Goal: Obtain resource: Download file/media

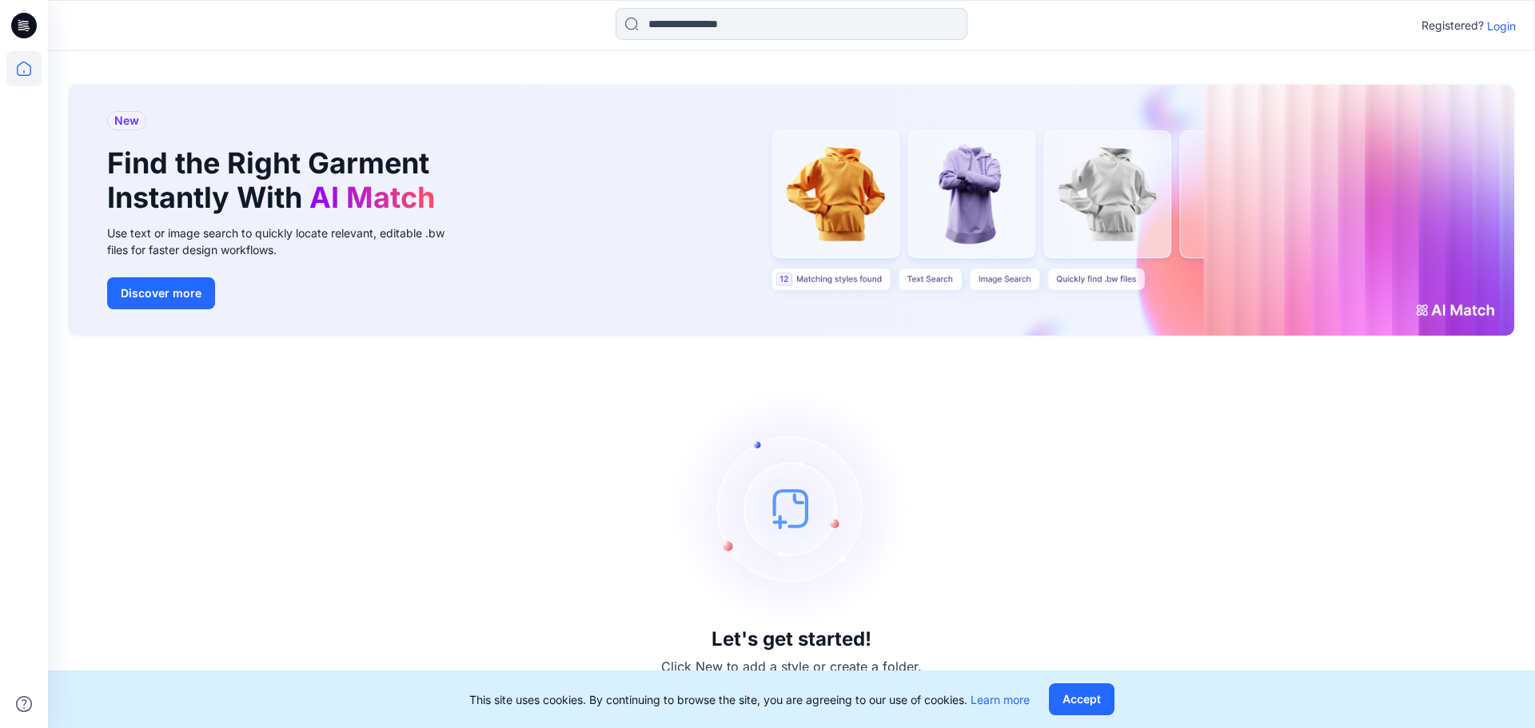
click at [1508, 18] on p "Login" at bounding box center [1501, 26] width 29 height 17
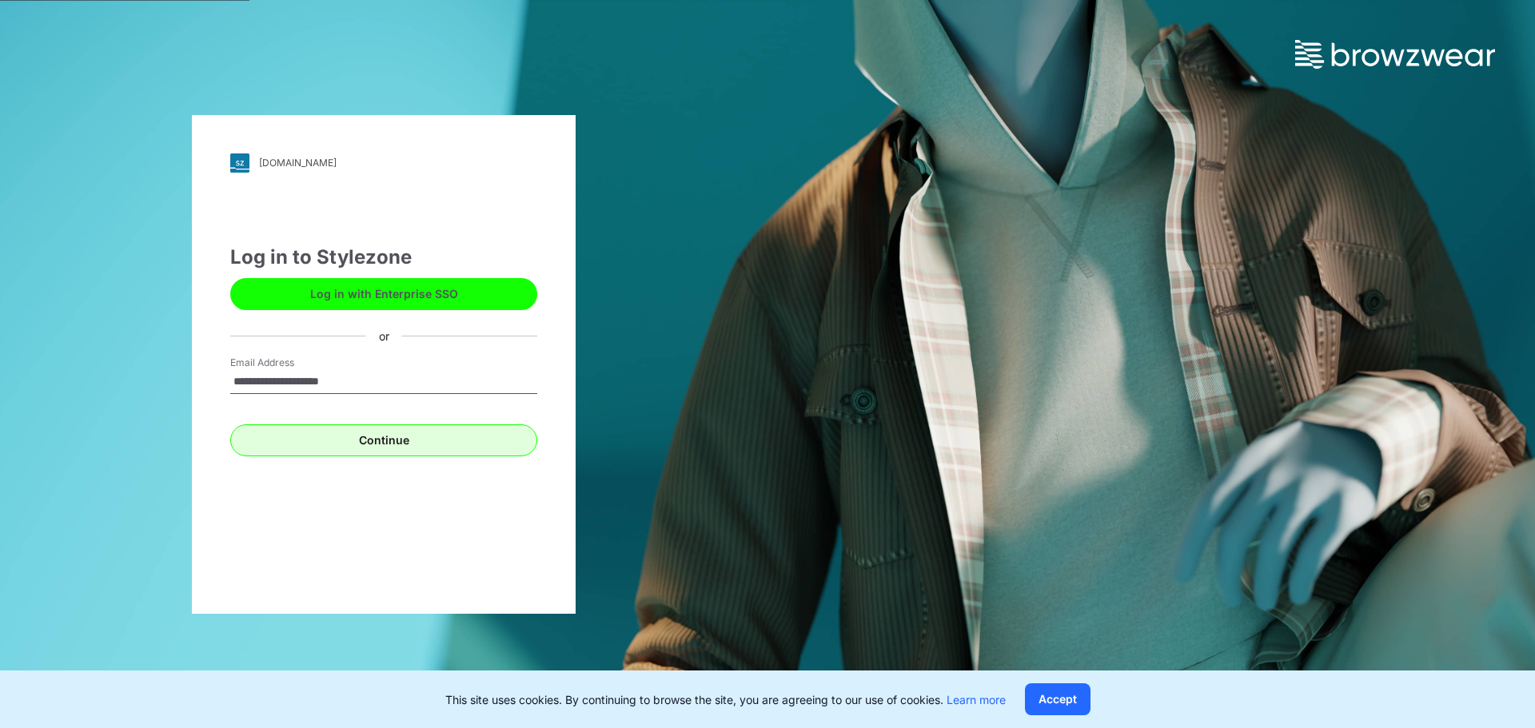
type input "**********"
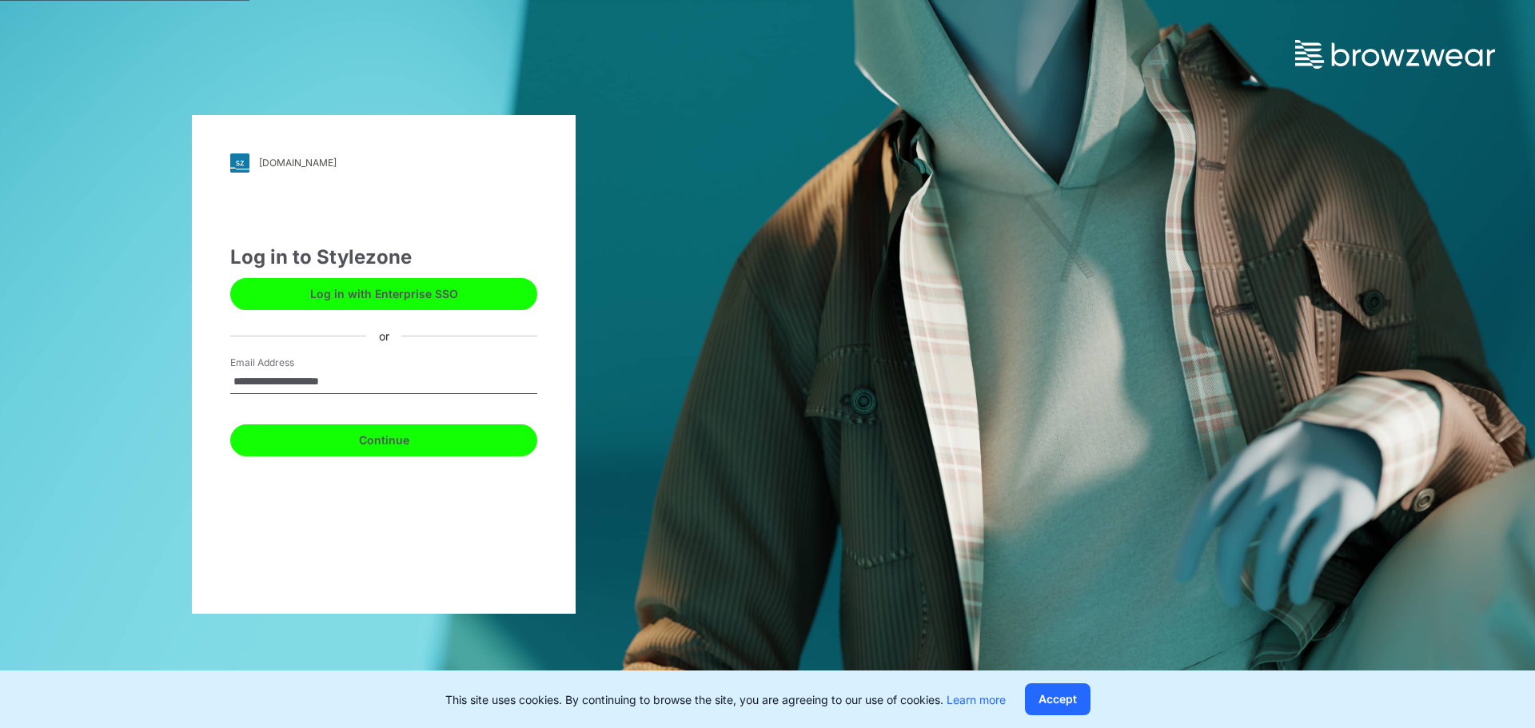
click at [355, 447] on button "Continue" at bounding box center [383, 440] width 307 height 32
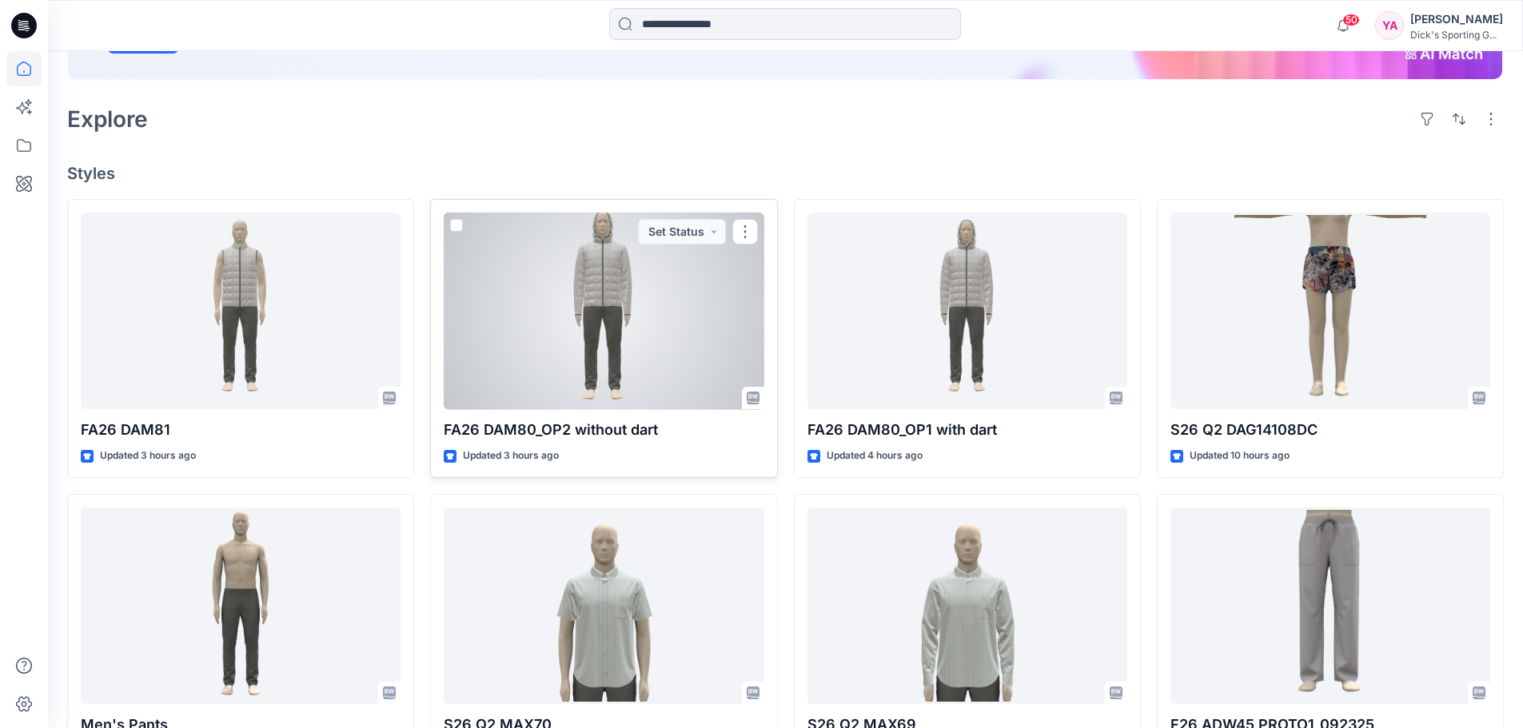
scroll to position [320, 0]
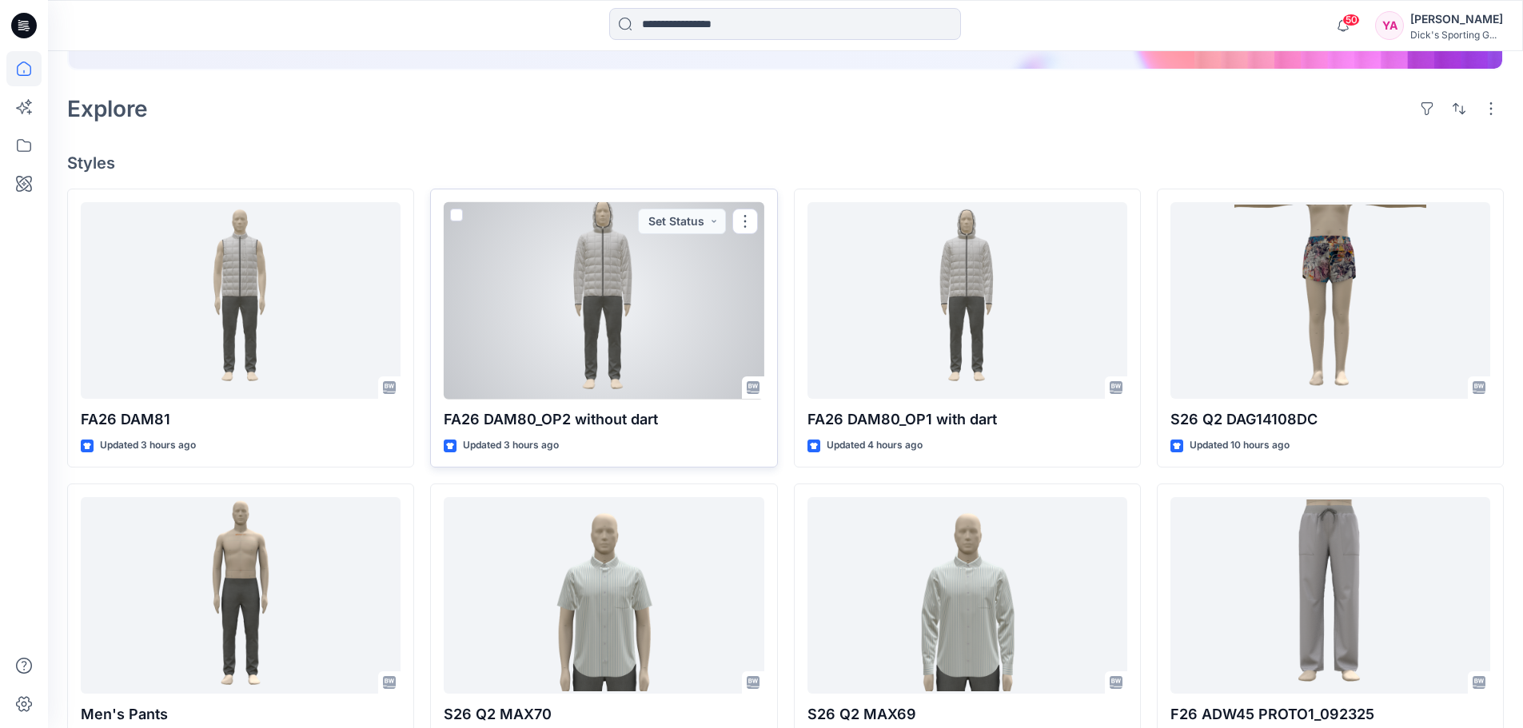
click at [606, 246] on div at bounding box center [604, 300] width 320 height 197
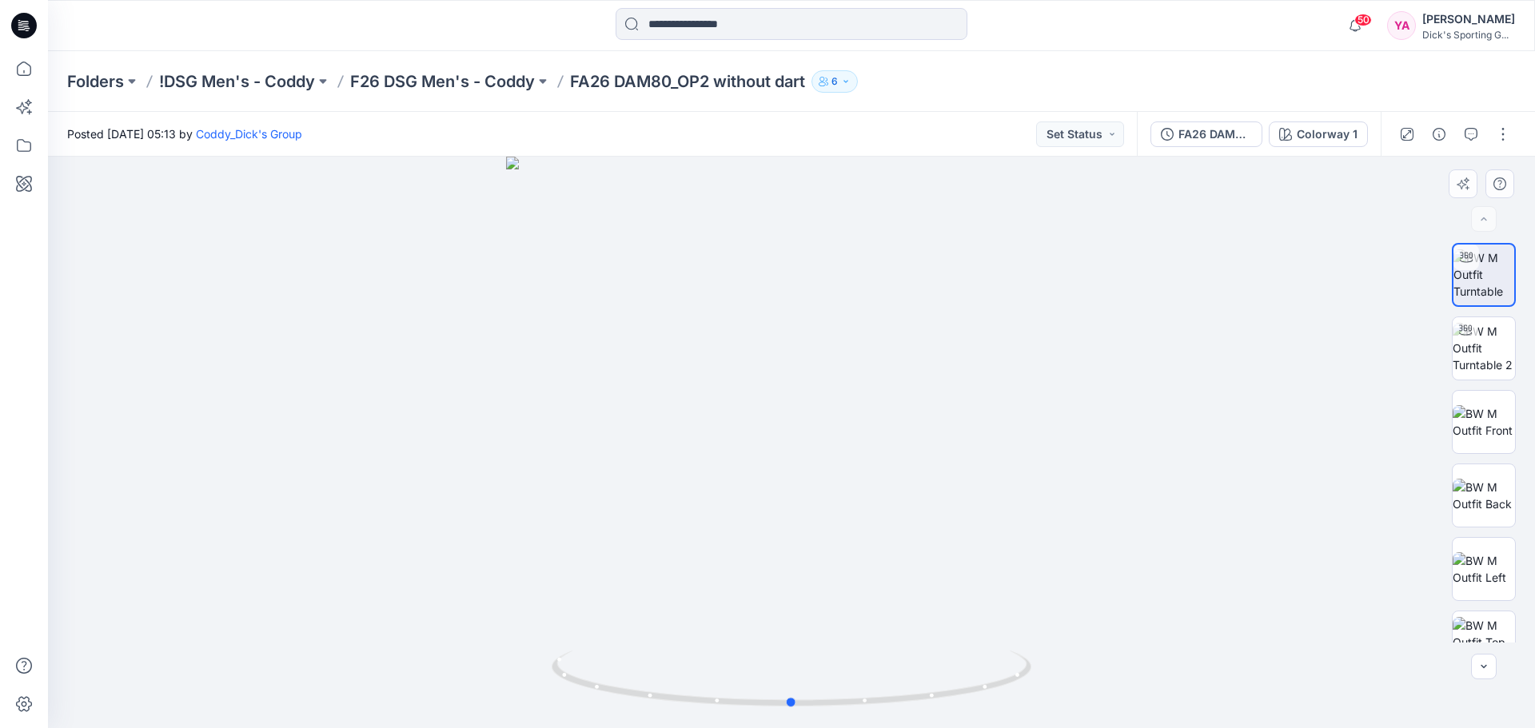
click at [984, 416] on div at bounding box center [791, 442] width 1487 height 571
click at [436, 75] on p "F26 DSG Men's - Coddy" at bounding box center [442, 81] width 185 height 22
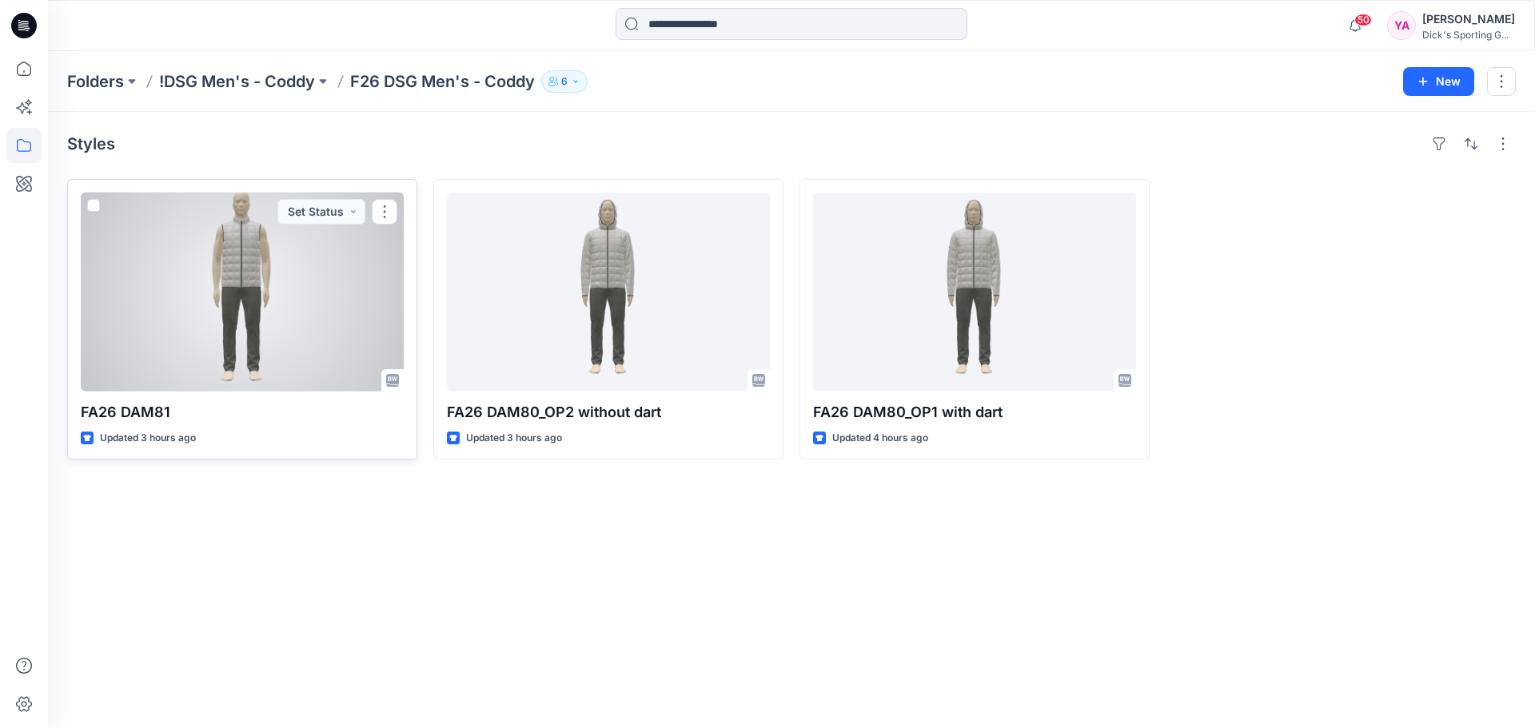
click at [304, 356] on div at bounding box center [242, 292] width 323 height 199
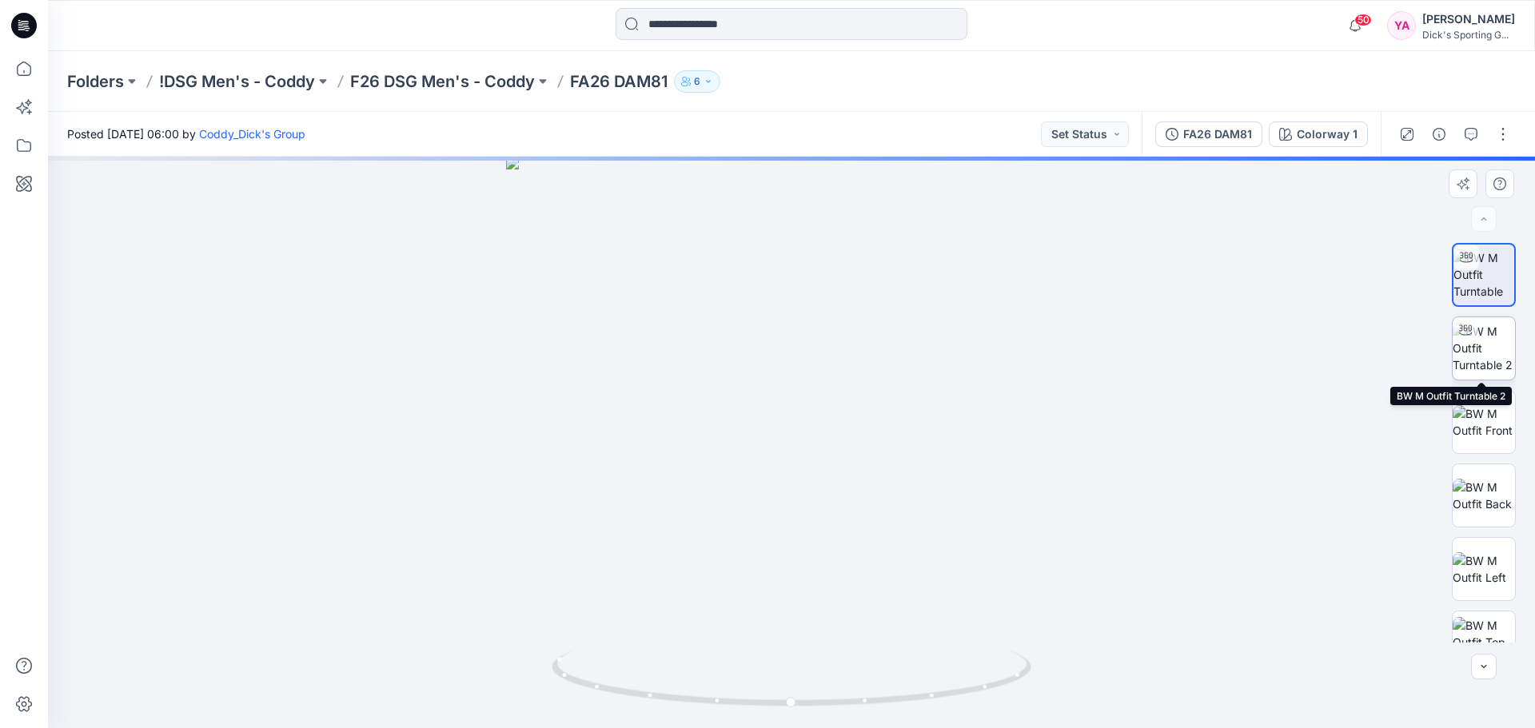
click at [1459, 351] on img at bounding box center [1483, 348] width 62 height 50
click at [969, 531] on div at bounding box center [791, 442] width 1487 height 571
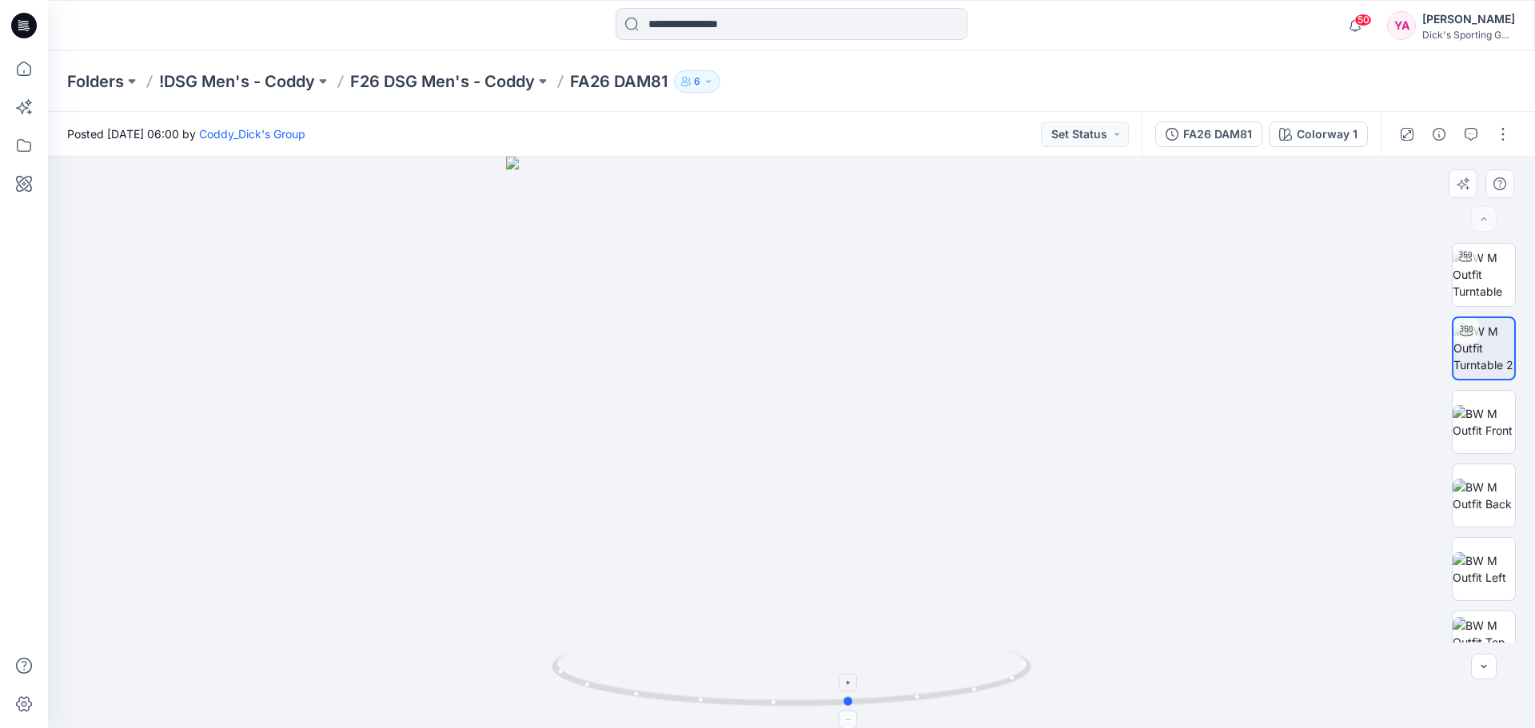
drag, startPoint x: 796, startPoint y: 708, endPoint x: 860, endPoint y: 709, distance: 63.9
click at [860, 709] on icon at bounding box center [793, 681] width 484 height 60
drag, startPoint x: 854, startPoint y: 709, endPoint x: 794, endPoint y: 699, distance: 60.0
click at [794, 699] on icon at bounding box center [793, 681] width 484 height 60
click at [840, 81] on div "Folders !DSG Men's - Coddy F26 DSG Men's - Coddy FA26 DAM81 6" at bounding box center [729, 81] width 1324 height 22
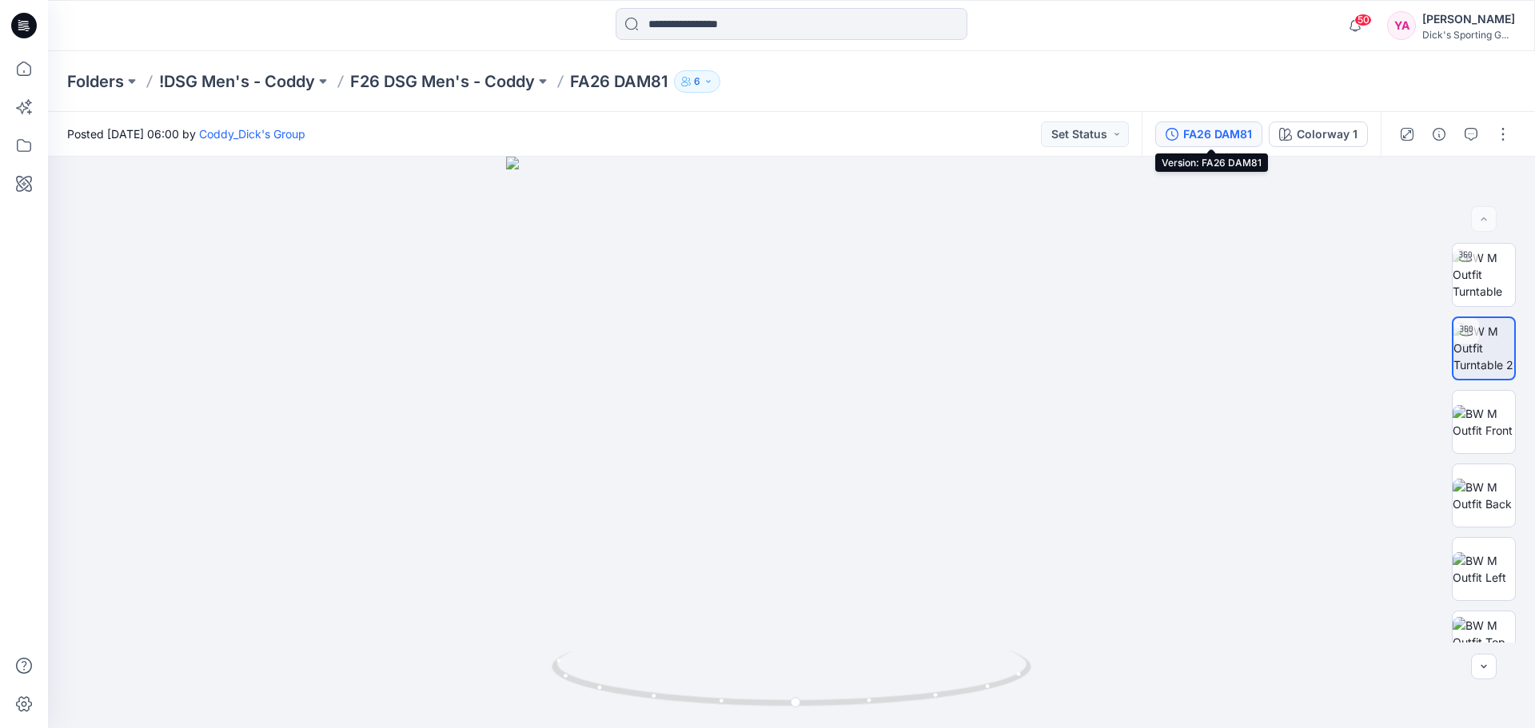
click at [1188, 143] on button "FA26 DAM81" at bounding box center [1208, 134] width 107 height 26
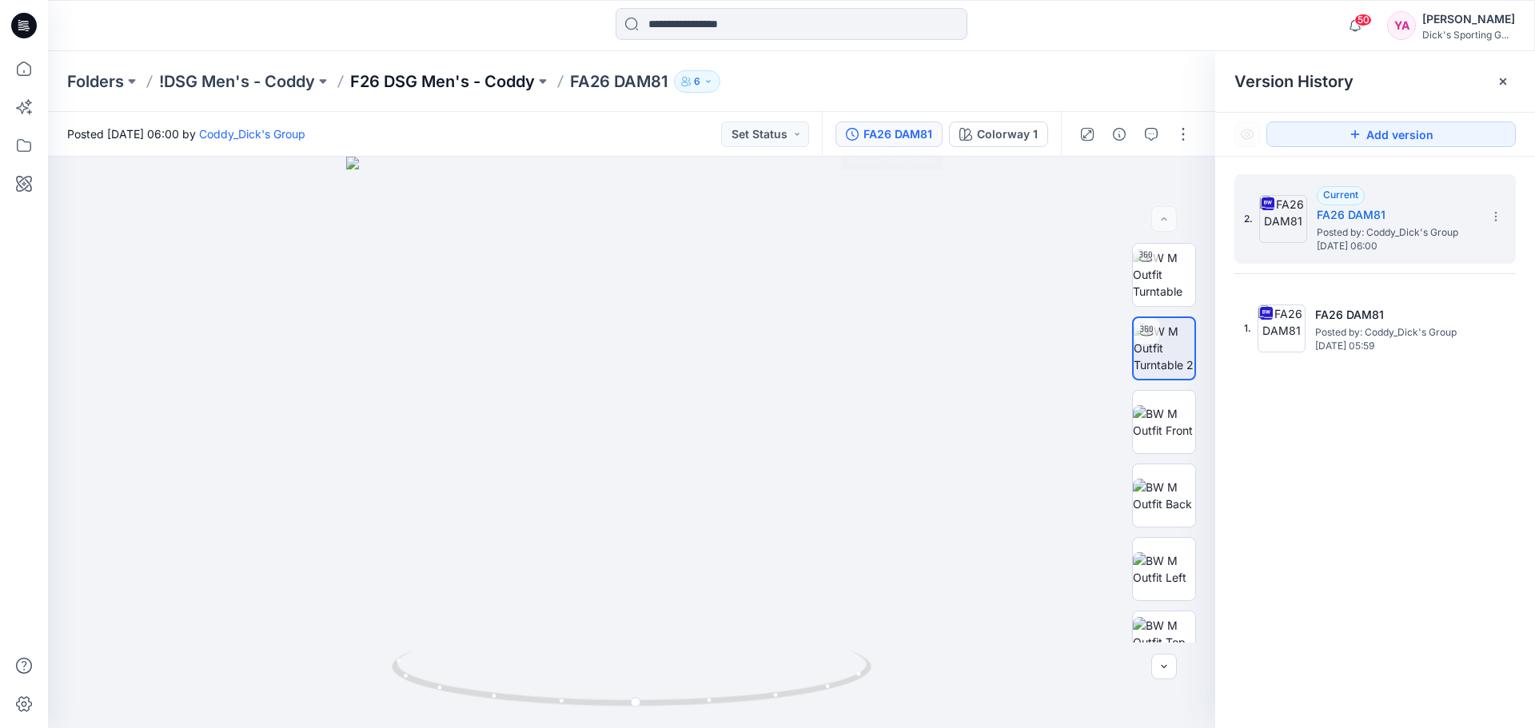
click at [504, 82] on p "F26 DSG Men's - Coddy" at bounding box center [442, 81] width 185 height 22
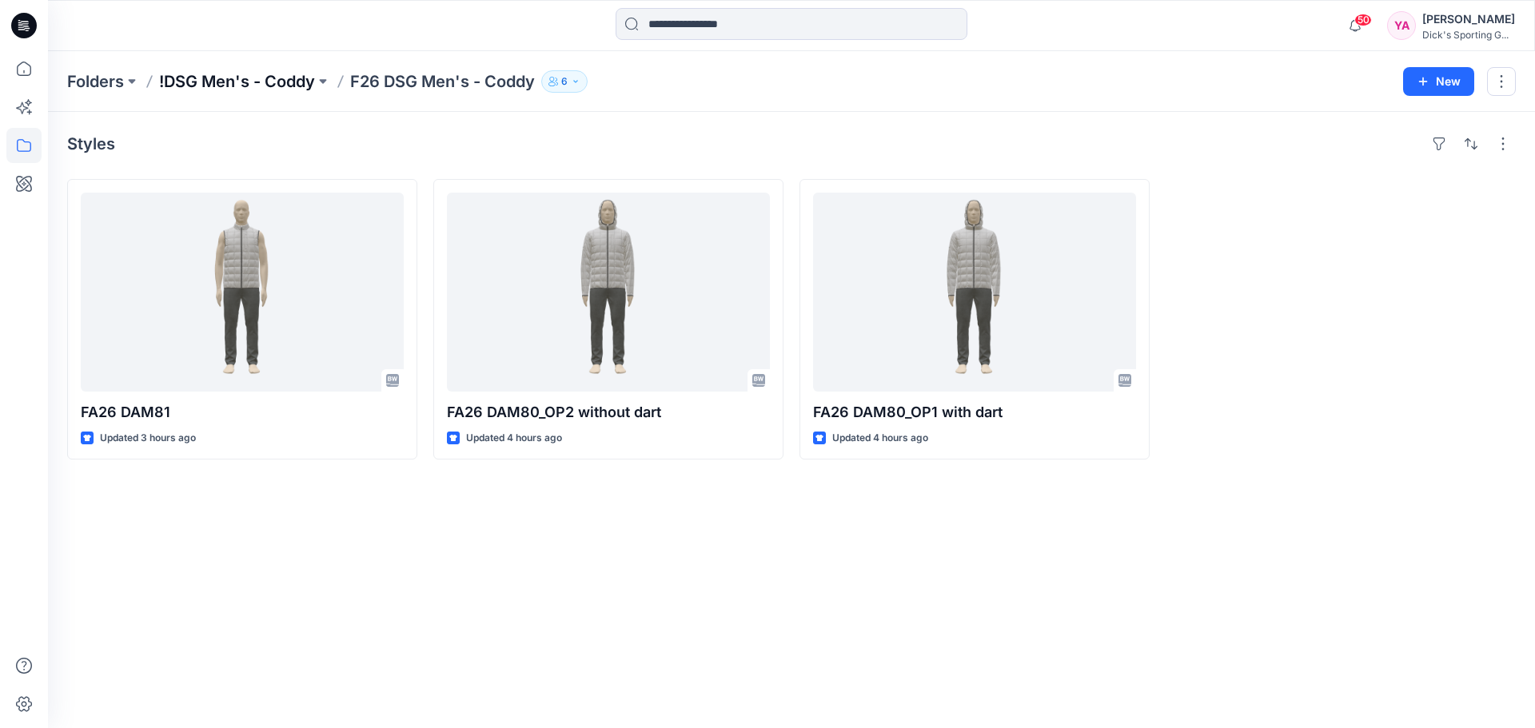
click at [277, 82] on p "!DSG Men's - Coddy" at bounding box center [237, 81] width 156 height 22
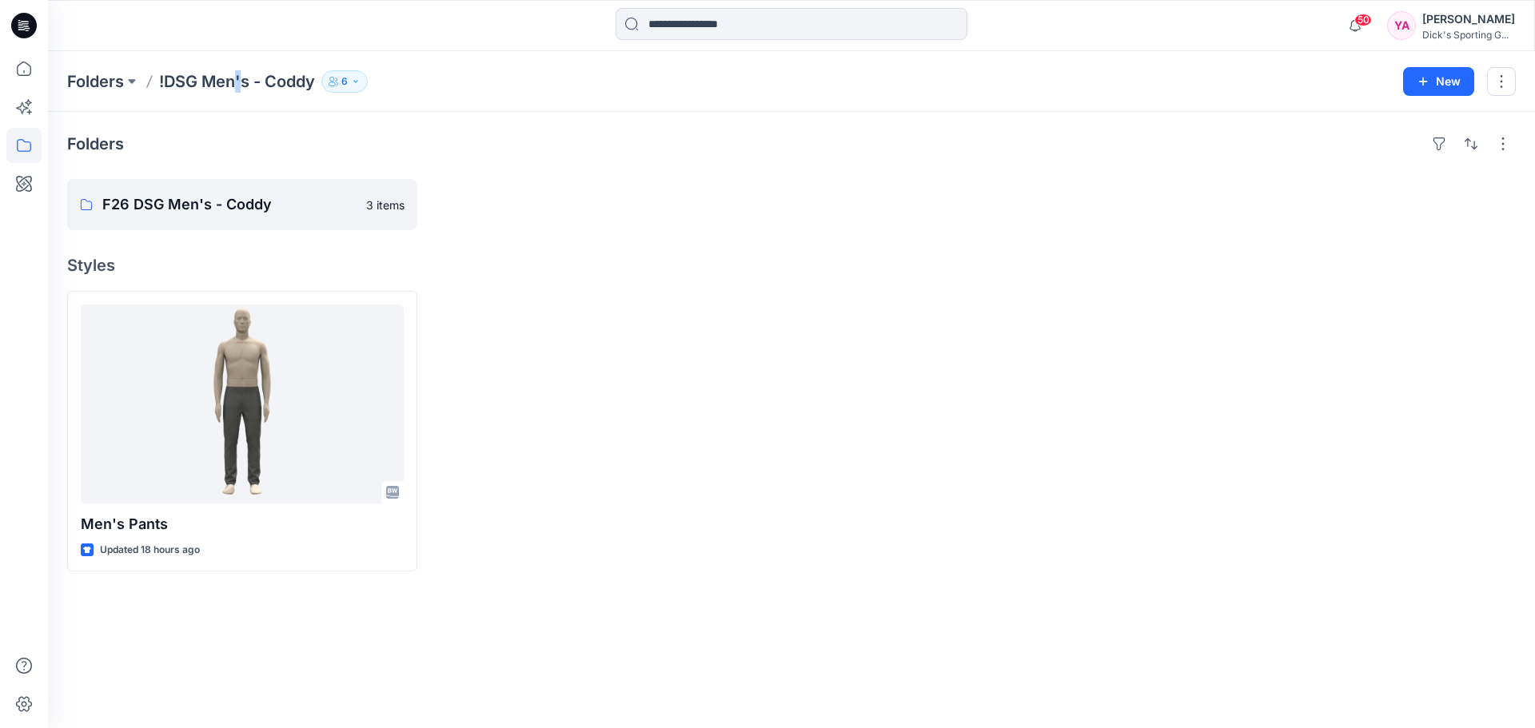
click at [240, 85] on p "!DSG Men's - Coddy" at bounding box center [237, 81] width 156 height 22
click at [200, 82] on p "!DSG Men's - Coddy" at bounding box center [237, 81] width 156 height 22
click at [161, 212] on p "F26 DSG Men's - Coddy" at bounding box center [240, 204] width 277 height 22
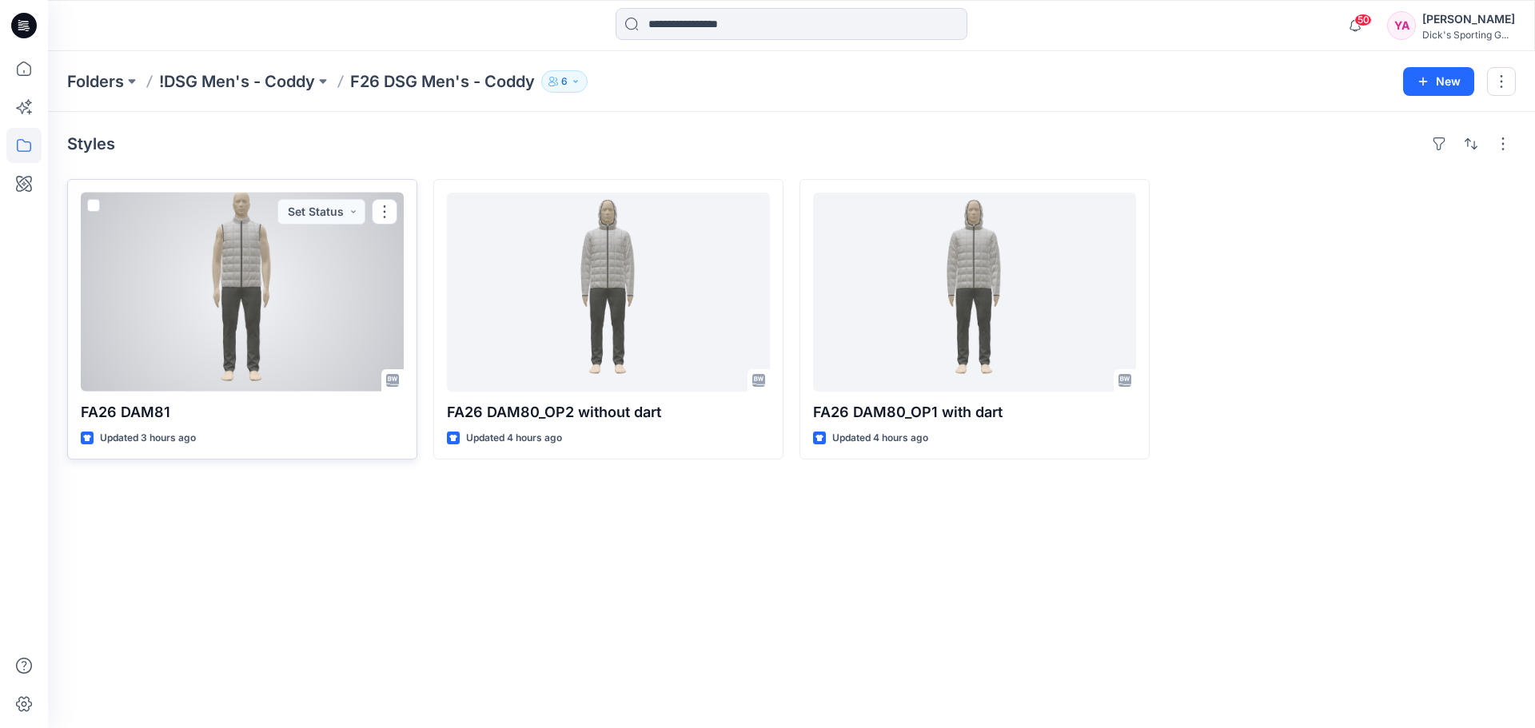
click at [257, 281] on div at bounding box center [242, 292] width 323 height 199
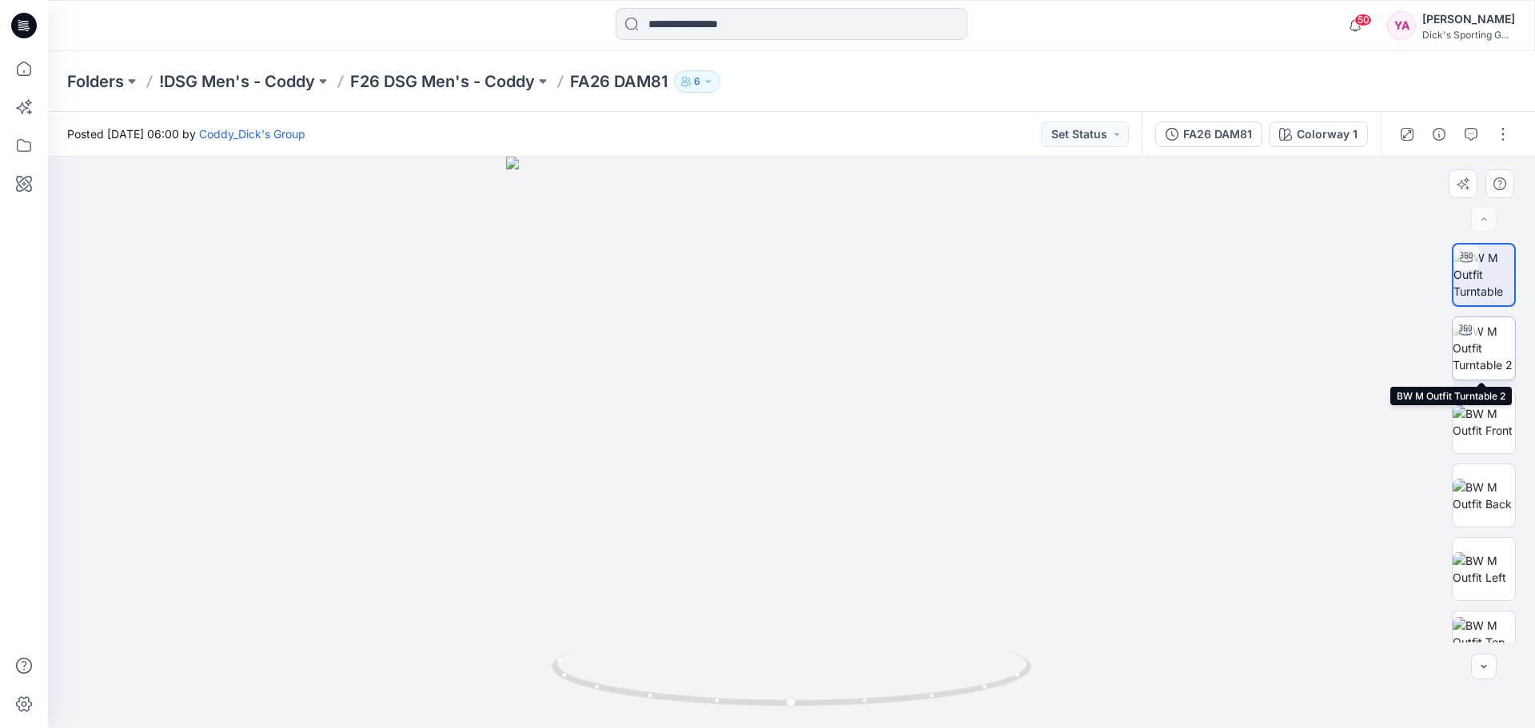
click at [1475, 360] on img at bounding box center [1483, 348] width 62 height 50
click at [527, 82] on p "F26 DSG Men's - Coddy" at bounding box center [442, 81] width 185 height 22
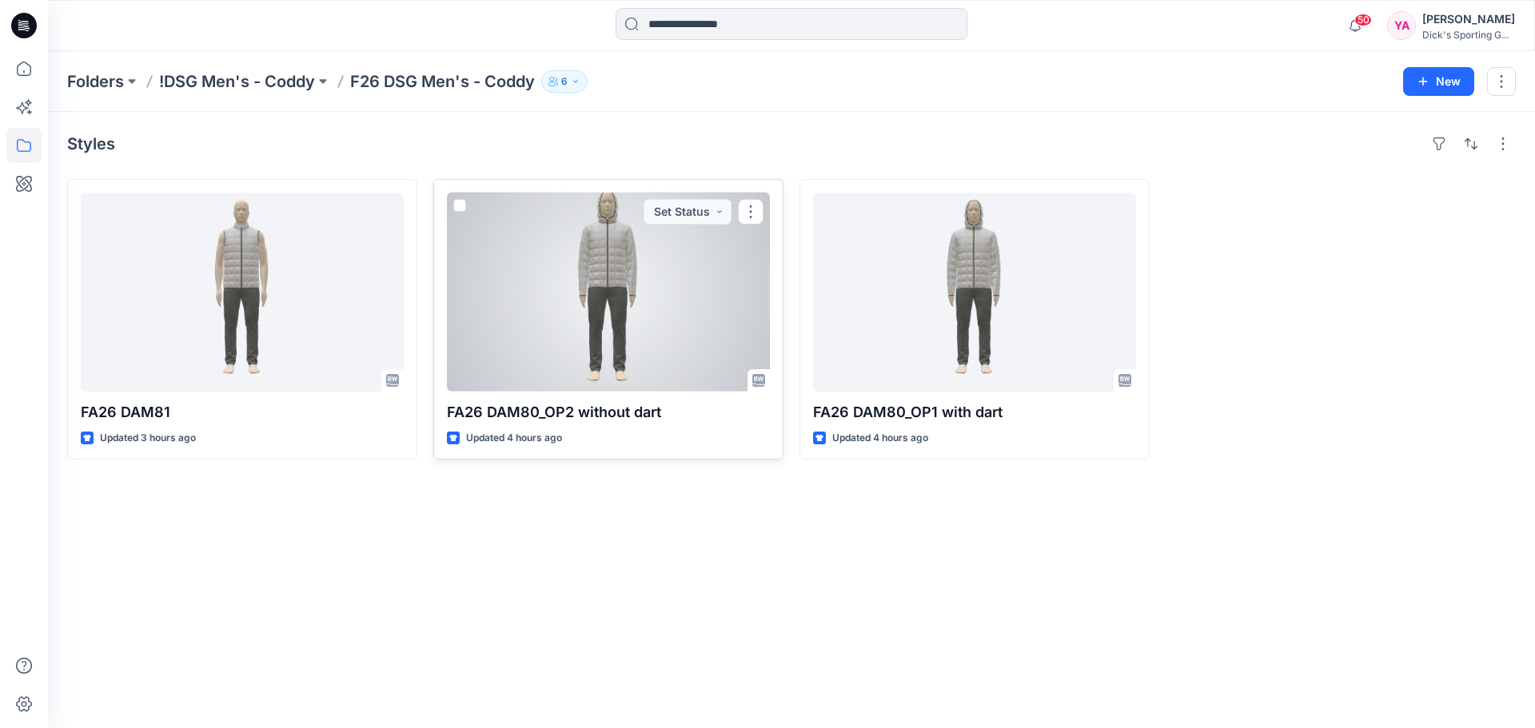
click at [631, 313] on div at bounding box center [608, 292] width 323 height 199
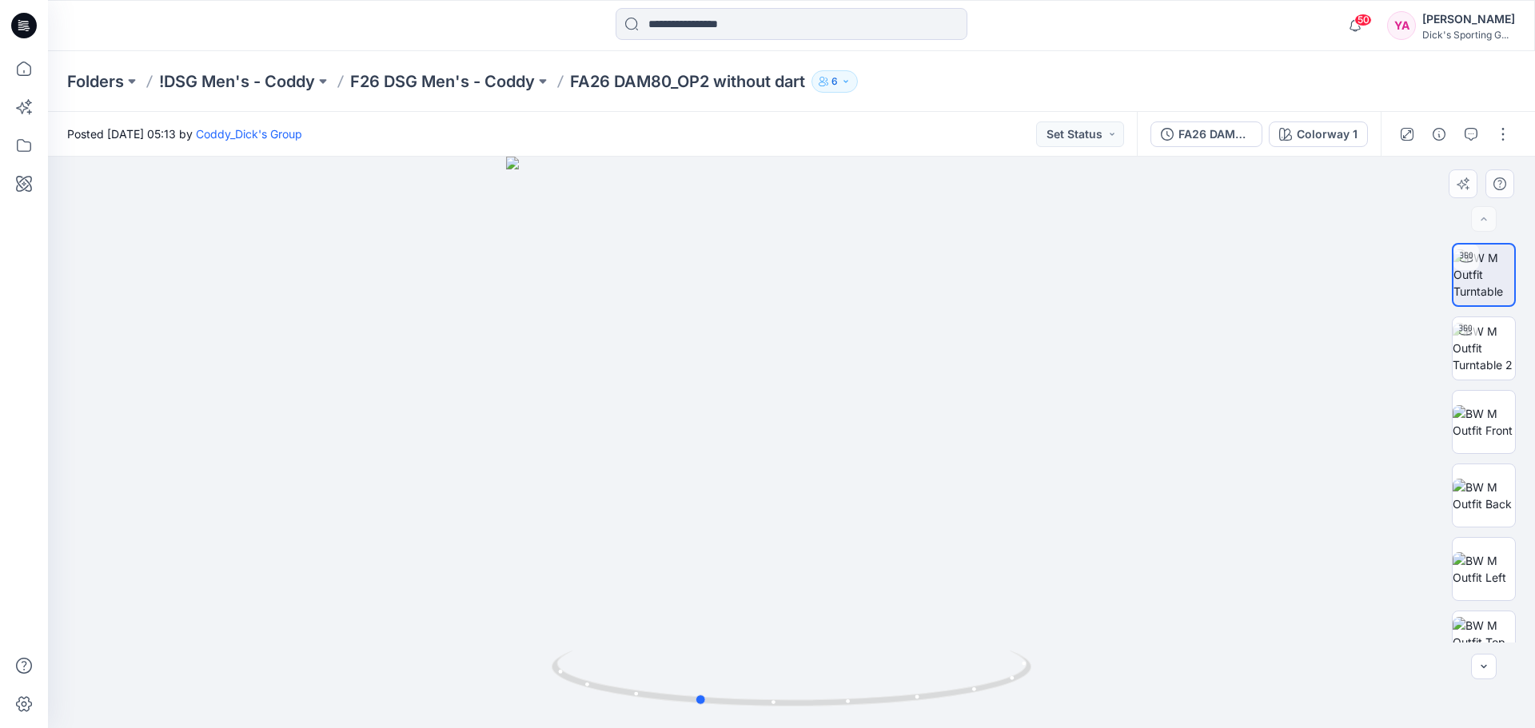
drag, startPoint x: 851, startPoint y: 348, endPoint x: 758, endPoint y: 411, distance: 112.8
click at [758, 411] on div at bounding box center [791, 442] width 1487 height 571
click at [1479, 339] on img at bounding box center [1483, 348] width 62 height 50
drag, startPoint x: 865, startPoint y: 382, endPoint x: 746, endPoint y: 384, distance: 119.1
click at [746, 384] on div at bounding box center [791, 442] width 1487 height 571
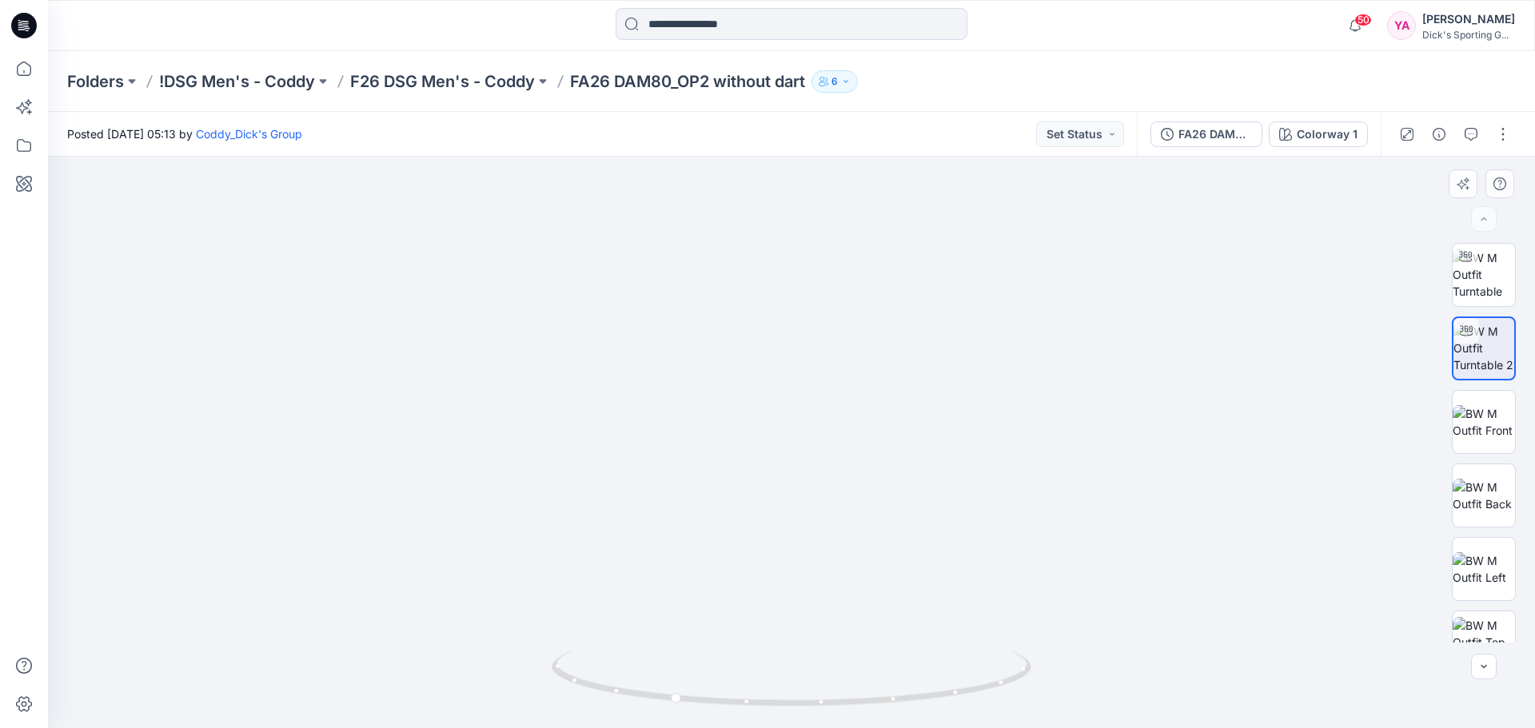
drag, startPoint x: 817, startPoint y: 268, endPoint x: 906, endPoint y: 304, distance: 95.7
click at [906, 304] on img at bounding box center [790, 396] width 813 height 664
drag, startPoint x: 817, startPoint y: 360, endPoint x: 890, endPoint y: 365, distance: 73.7
click at [890, 365] on img at bounding box center [790, 402] width 813 height 651
click at [859, 396] on img at bounding box center [790, 402] width 813 height 651
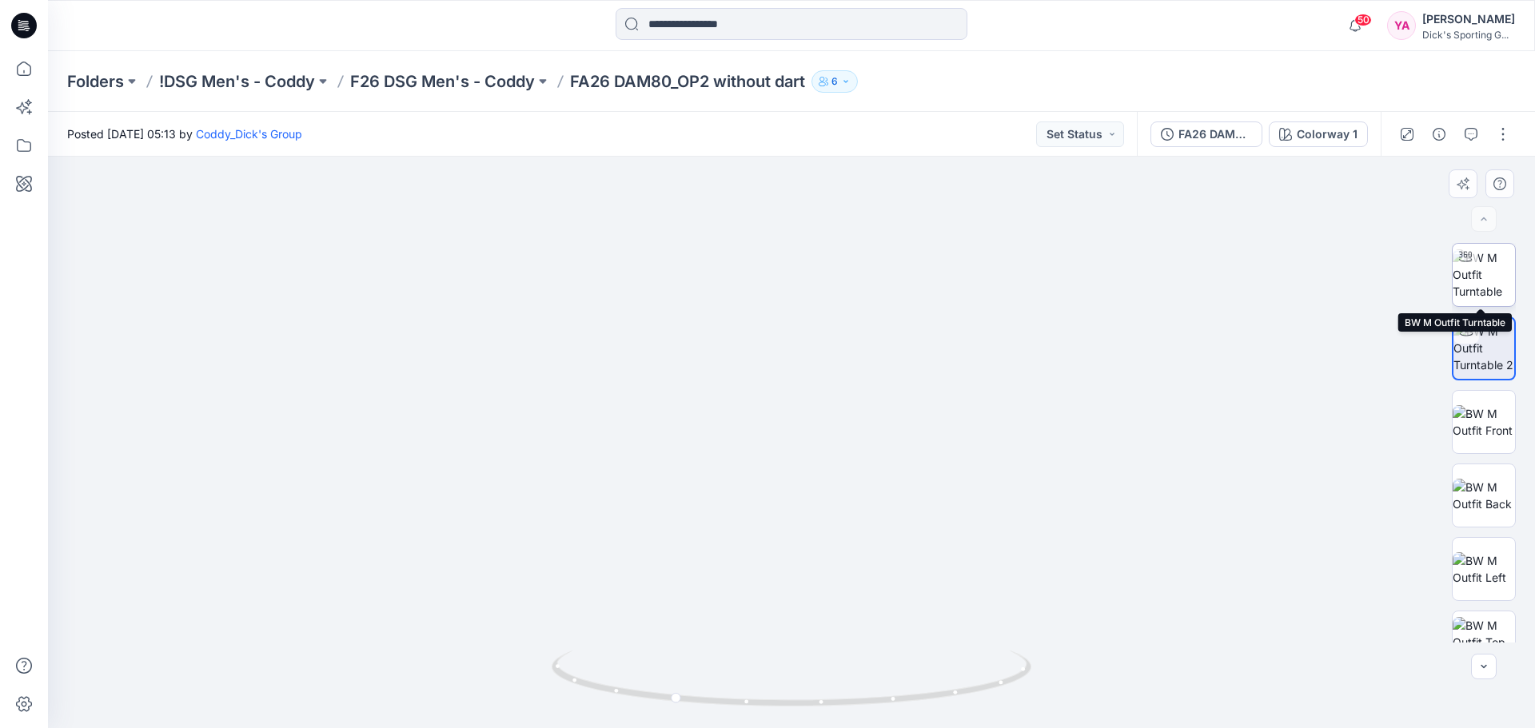
click at [1494, 284] on img at bounding box center [1483, 274] width 62 height 50
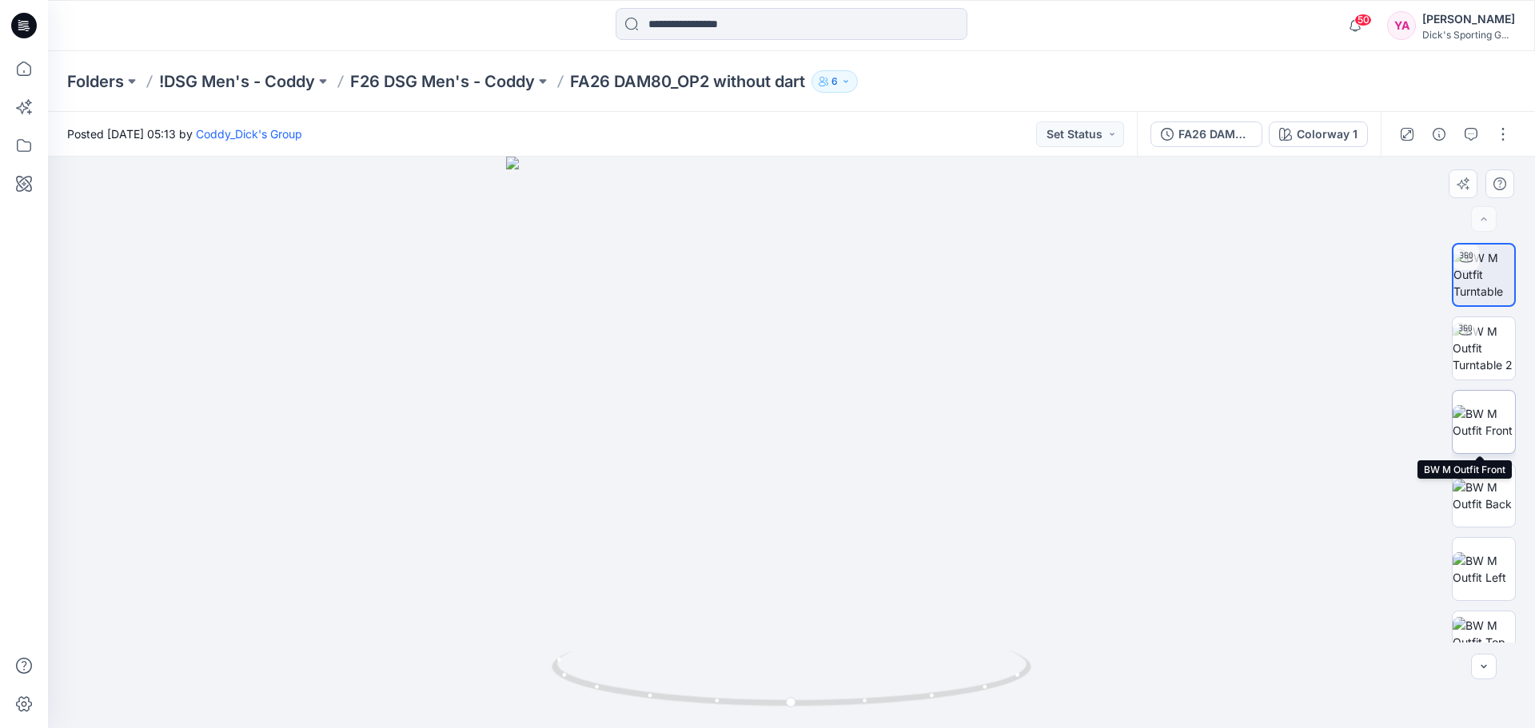
click at [1481, 418] on img at bounding box center [1483, 422] width 62 height 34
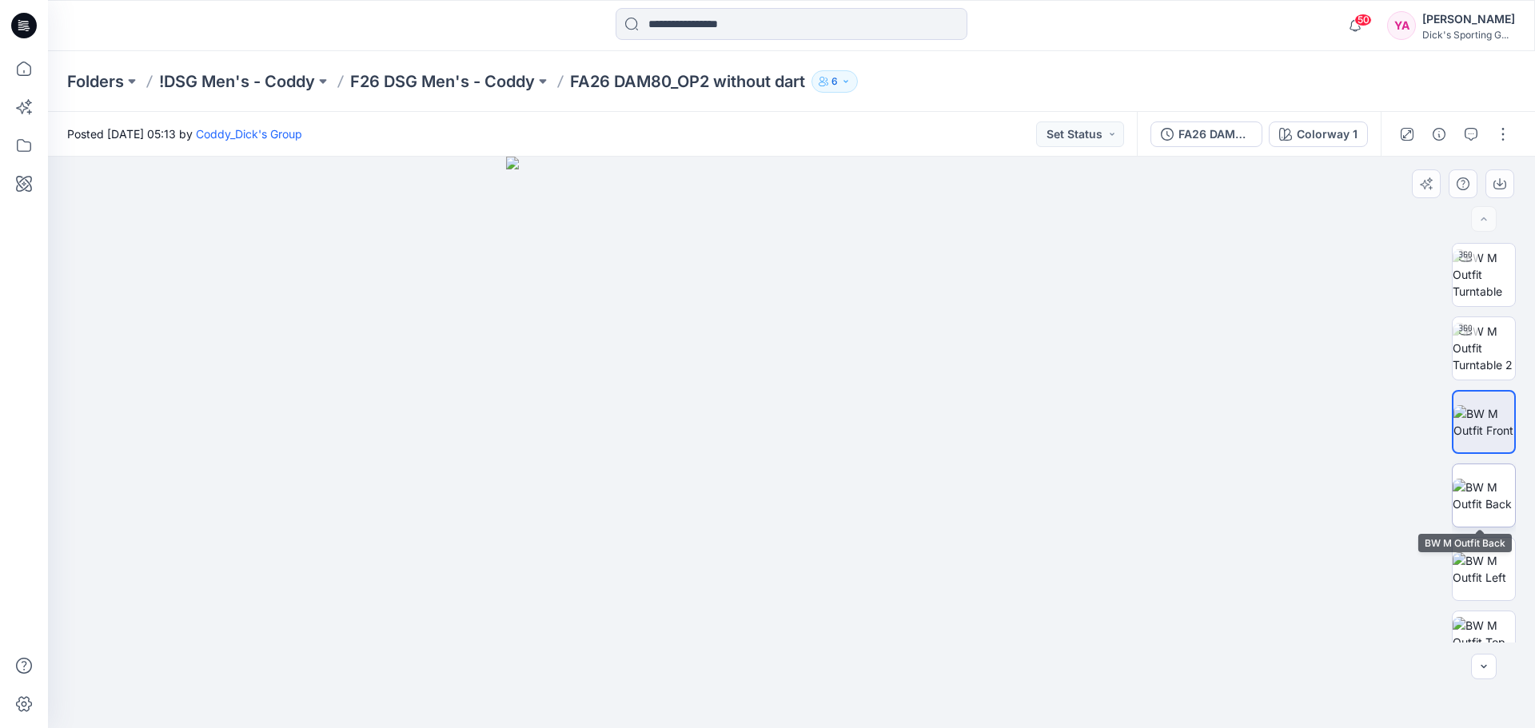
click at [1479, 504] on img at bounding box center [1483, 496] width 62 height 34
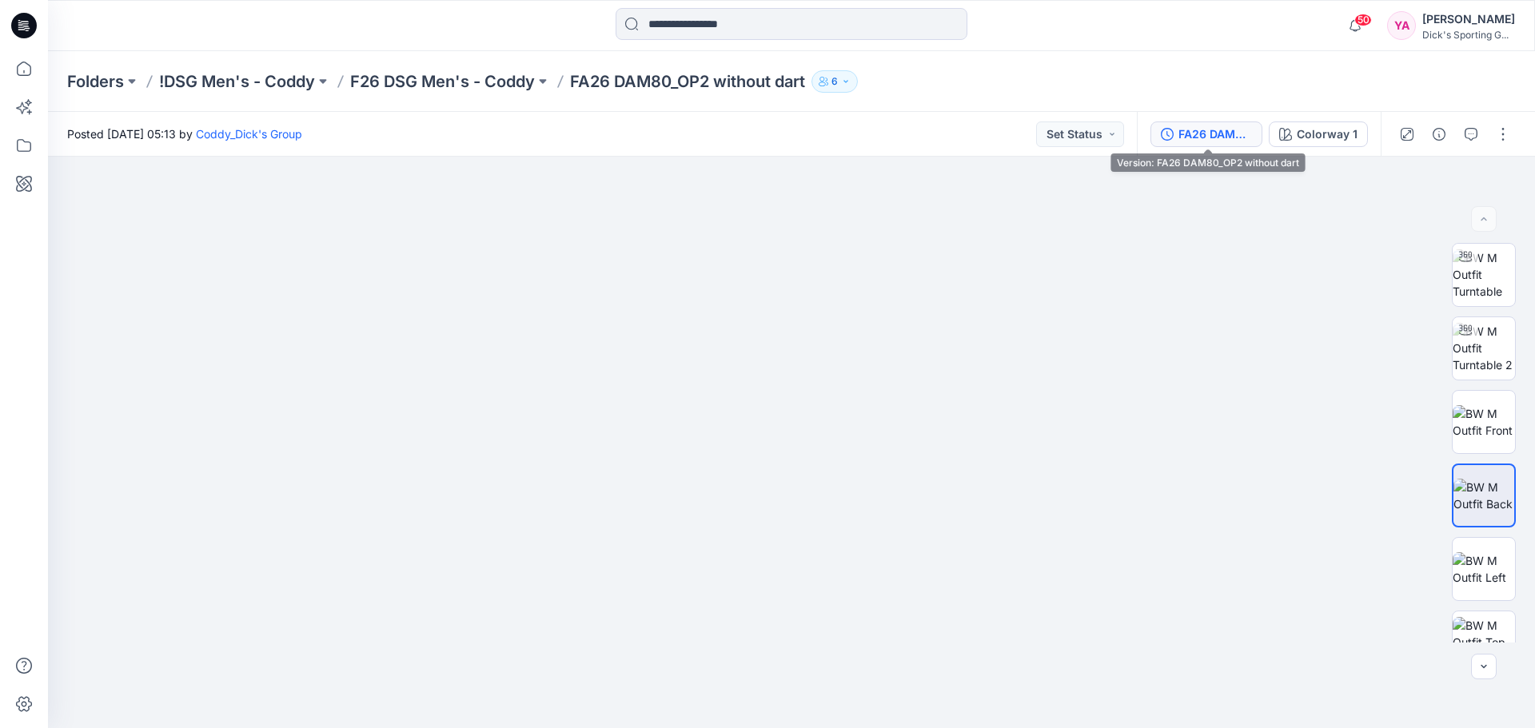
click at [1184, 133] on div "FA26 DAM80_OP2 without dart" at bounding box center [1215, 134] width 74 height 18
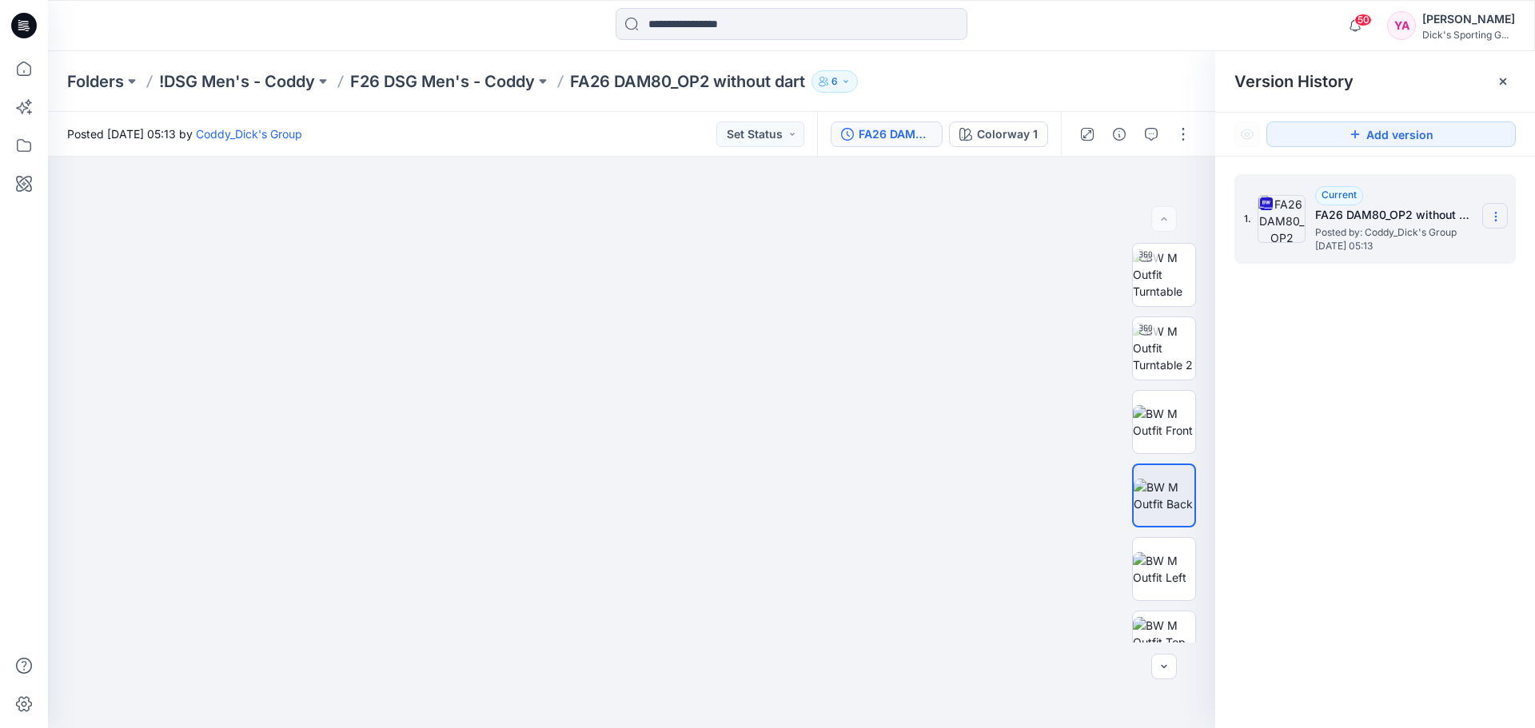
click at [1495, 217] on icon at bounding box center [1495, 217] width 1 height 1
click at [1462, 239] on span "Download Source BW File" at bounding box center [1414, 247] width 134 height 19
drag, startPoint x: 460, startPoint y: 140, endPoint x: 575, endPoint y: 185, distance: 123.8
click at [575, 153] on div "Posted [DATE] 05:13 by Coddy_Dick's Group Set Status" at bounding box center [432, 134] width 769 height 44
click at [1170, 340] on img at bounding box center [1163, 348] width 62 height 50
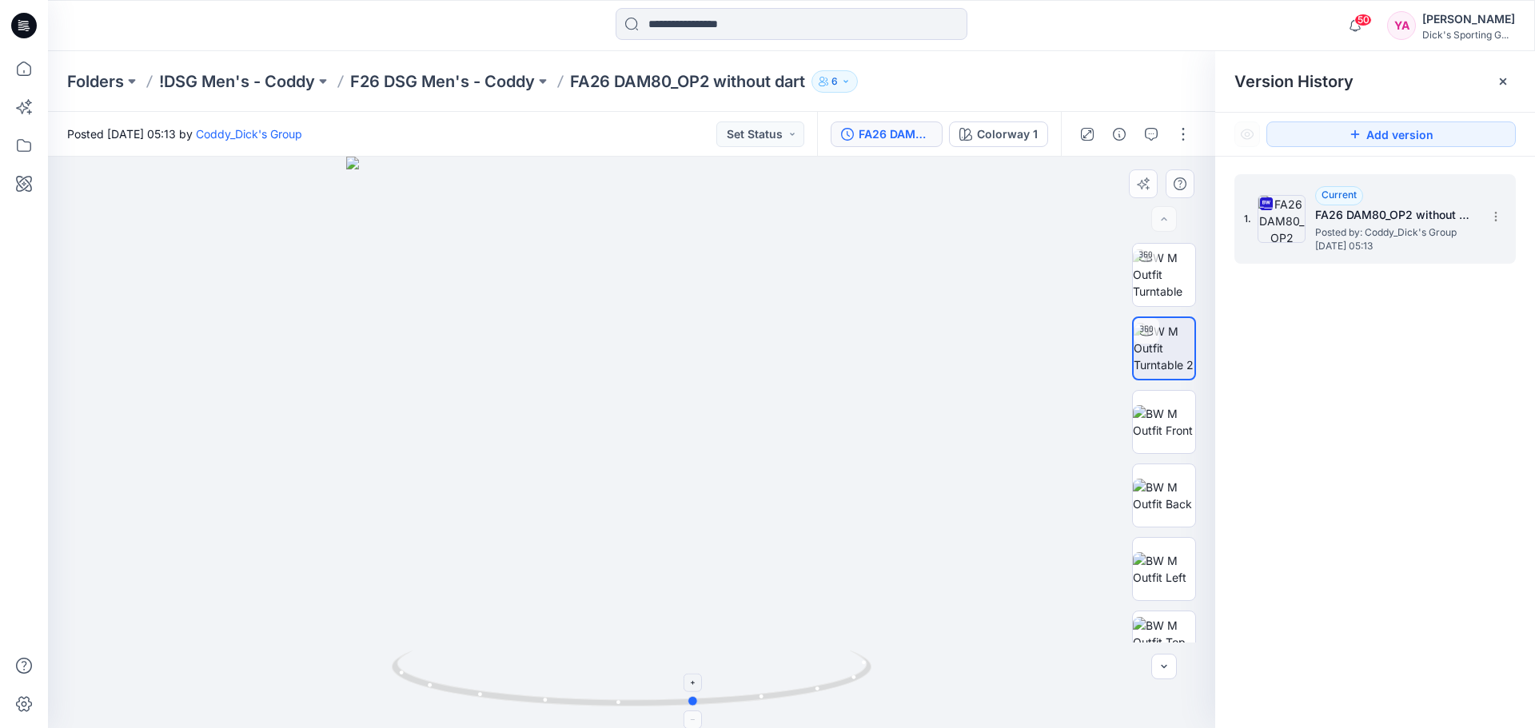
drag, startPoint x: 633, startPoint y: 704, endPoint x: 697, endPoint y: 697, distance: 64.3
click at [697, 697] on icon at bounding box center [634, 681] width 484 height 60
click at [1030, 380] on div at bounding box center [631, 442] width 1167 height 571
